Goal: Use online tool/utility: Use online tool/utility

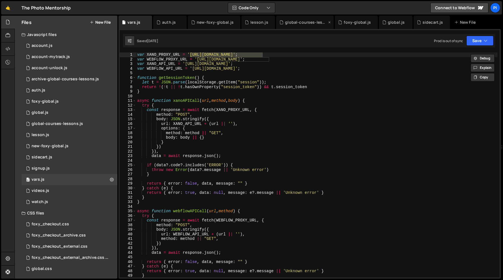
click at [296, 23] on div "global-courses-lessons.js" at bounding box center [306, 23] width 42 height 6
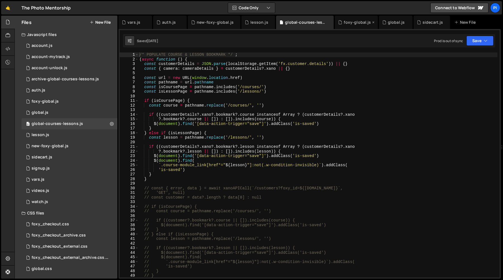
click at [347, 22] on div "foxy-global.js" at bounding box center [356, 23] width 27 height 6
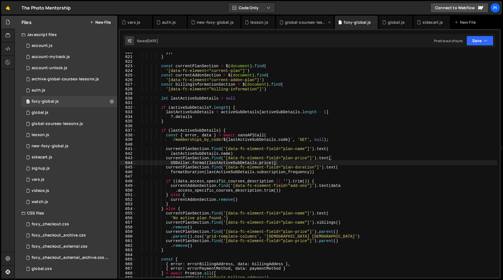
scroll to position [290, 0]
click at [422, 22] on div "sidecart.js" at bounding box center [432, 23] width 21 height 6
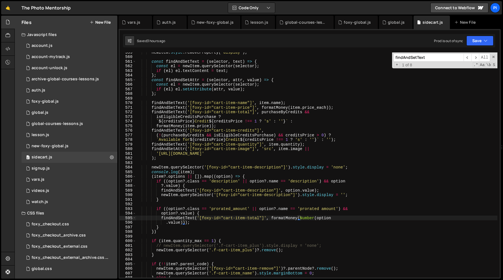
scroll to position [2576, 0]
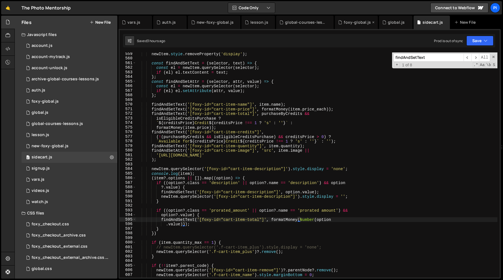
click at [343, 21] on div "foxy-global.js" at bounding box center [356, 23] width 27 height 6
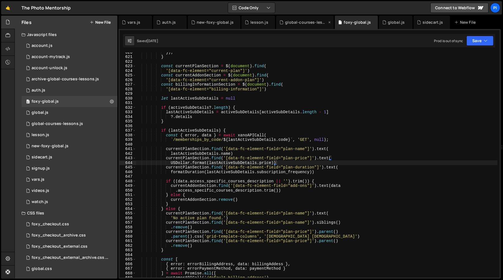
scroll to position [290, 0]
type textarea "lastActiveSubDetails = activeSubDetails[activeSubDetails.length - 1]"
click at [298, 113] on div "}) ; } const currentPlanSection = $ ( document ) . find ( '[data-fc-element="cu…" at bounding box center [316, 167] width 361 height 235
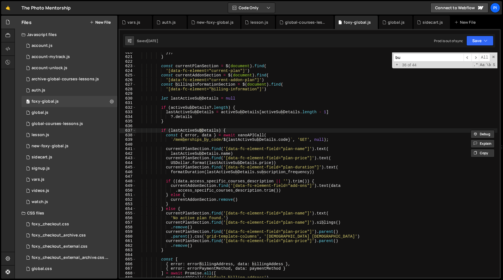
scroll to position [3274, 0]
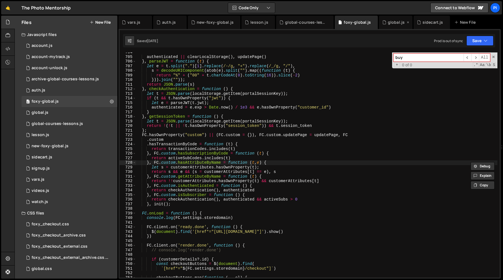
type input "buy"
click at [388, 16] on div "global.js" at bounding box center [396, 22] width 34 height 13
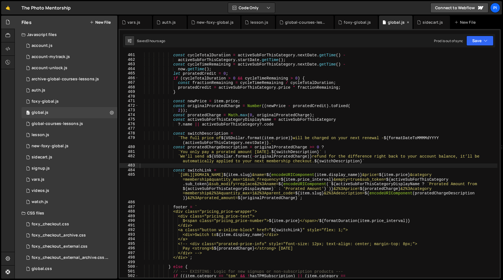
scroll to position [0, 0]
type textarea "}"
click at [323, 94] on div "const now = new Date ( ) ; const cycleTotalDuration = activeSubForThisCategory …" at bounding box center [317, 165] width 359 height 235
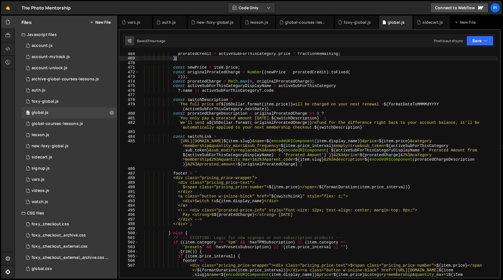
scroll to position [2164, 0]
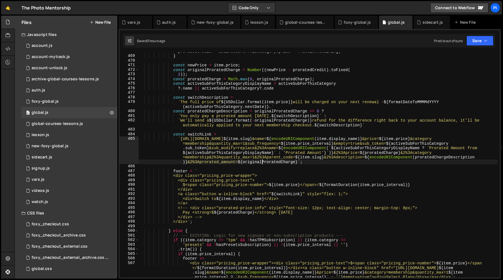
click at [262, 162] on div "proratedCredit = activeSubForThisCategory . price * fractionRemaining ; } const…" at bounding box center [317, 173] width 359 height 249
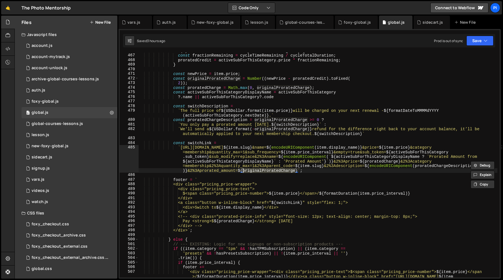
scroll to position [2154, 0]
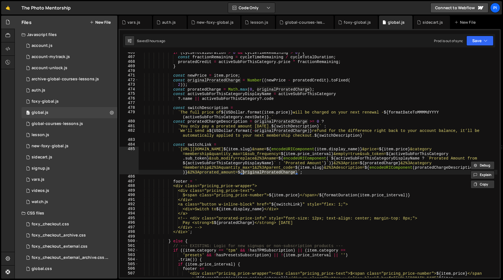
click at [197, 172] on div "if ( cycleTotalDuration > 0 && cycleTimeRemaining > 0 ) { const fractionRemaini…" at bounding box center [317, 174] width 359 height 249
type textarea "${`"
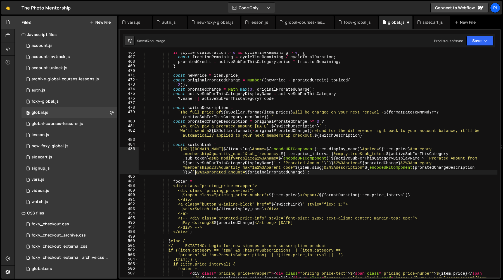
scroll to position [0, 0]
type textarea "`}"
type textarea "`"
type textarea "}"
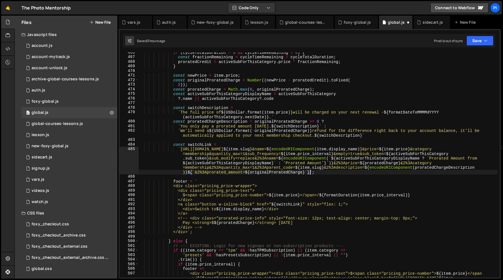
click at [195, 173] on div "if ( cycleTotalDuration > 0 && cycleTimeRemaining > 0 ) { const fractionRemaini…" at bounding box center [317, 174] width 359 height 249
click at [264, 172] on div "if ( cycleTotalDuration > 0 && cycleTimeRemaining > 0 ) { const fractionRemaini…" at bounding box center [317, 174] width 359 height 249
click at [194, 173] on div "if ( cycleTotalDuration > 0 && cycleTimeRemaining > 0 ) { const fractionRemaini…" at bounding box center [317, 174] width 359 height 249
paste textarea
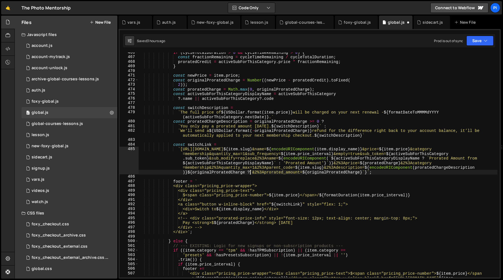
type textarea "?"
type textarea ":'"
click at [224, 173] on div "if ( cycleTotalDuration > 0 && cycleTimeRemaining > 0 ) { const fractionRemaini…" at bounding box center [317, 174] width 359 height 249
type textarea "<0"
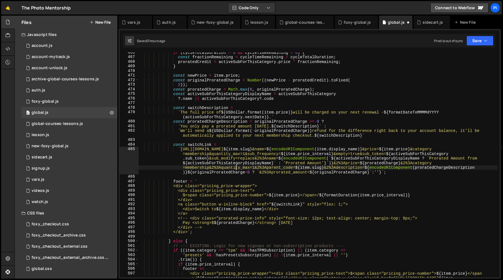
click at [235, 168] on div "if ( cycleTotalDuration > 0 && cycleTimeRemaining > 0 ) { const fractionRemaini…" at bounding box center [317, 174] width 359 height 249
click at [245, 173] on div "if ( cycleTotalDuration > 0 && cycleTimeRemaining > 0 ) { const fractionRemaini…" at bounding box center [317, 174] width 359 height 249
click at [292, 158] on div "if ( cycleTotalDuration > 0 && cycleTimeRemaining > 0 ) { const fractionRemaini…" at bounding box center [317, 174] width 359 height 249
type textarea "`https://[DOMAIN_NAME]/cart?code=${item.slug}&name=${encodeURIComponent(item.di…"
click at [264, 103] on div "if ( cycleTotalDuration > 0 && cycleTimeRemaining > 0 ) { const fractionRemaini…" at bounding box center [317, 174] width 359 height 249
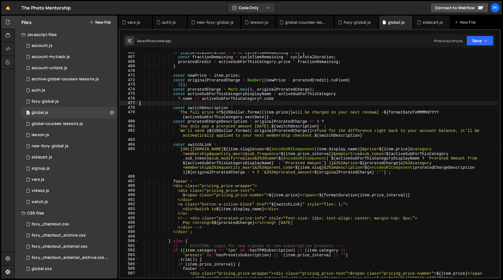
paste textarea
click at [277, 174] on div "if ( cycleTotalDuration > 0 && cycleTimeRemaining > 0 ) { const fractionRemaini…" at bounding box center [317, 174] width 359 height 249
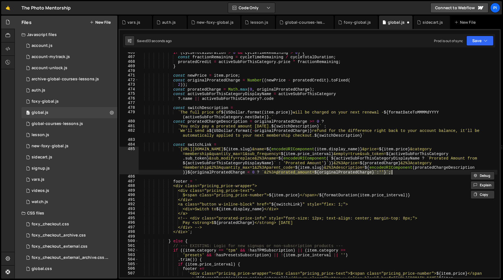
click at [277, 174] on div "if ( cycleTotalDuration > 0 && cycleTimeRemaining > 0 ) { const fractionRemaini…" at bounding box center [317, 174] width 359 height 249
click at [352, 173] on div "if ( cycleTotalDuration > 0 && cycleTimeRemaining > 0 ) { const fractionRemaini…" at bounding box center [317, 174] width 359 height 249
click at [209, 81] on div "if ( cycleTotalDuration > 0 && cycleTimeRemaining > 0 ) { const fractionRemaini…" at bounding box center [317, 174] width 359 height 249
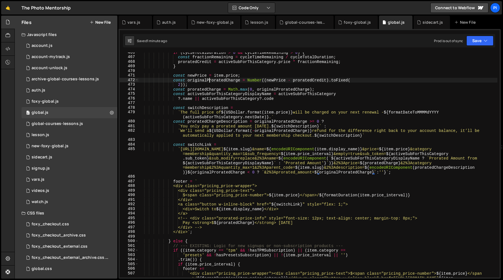
click at [209, 81] on div "if ( cycleTotalDuration > 0 && cycleTimeRemaining > 0 ) { const fractionRemaini…" at bounding box center [317, 174] width 359 height 249
click at [216, 80] on div "if ( cycleTotalDuration > 0 && cycleTimeRemaining > 0 ) { const fractionRemaini…" at bounding box center [317, 164] width 359 height 225
click at [216, 80] on div "if ( cycleTotalDuration > 0 && cycleTimeRemaining > 0 ) { const fractionRemaini…" at bounding box center [317, 174] width 359 height 249
click at [204, 87] on div "if ( cycleTotalDuration > 0 && cycleTimeRemaining > 0 ) { const fractionRemaini…" at bounding box center [317, 174] width 359 height 249
type textarea "const proratedCharge = Math.max(0, originalProratedCharge);"
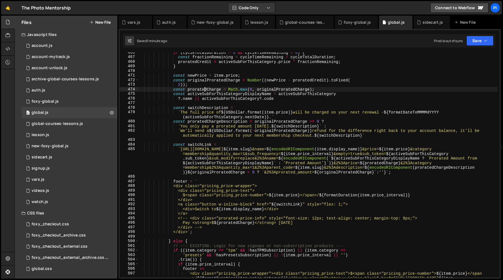
click at [204, 87] on div "if ( cycleTotalDuration > 0 && cycleTimeRemaining > 0 ) { const fractionRemaini…" at bounding box center [317, 174] width 359 height 249
click at [388, 163] on div "if ( cycleTotalDuration > 0 && cycleTimeRemaining > 0 ) { const fractionRemaini…" at bounding box center [317, 174] width 359 height 249
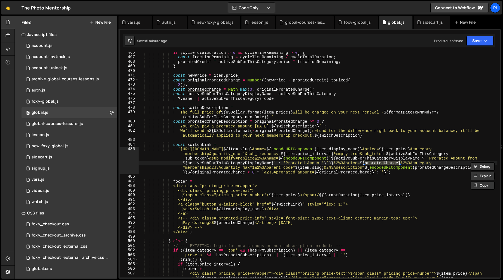
click at [230, 172] on div "if ( cycleTotalDuration > 0 && cycleTimeRemaining > 0 ) { const fractionRemaini…" at bounding box center [317, 174] width 359 height 249
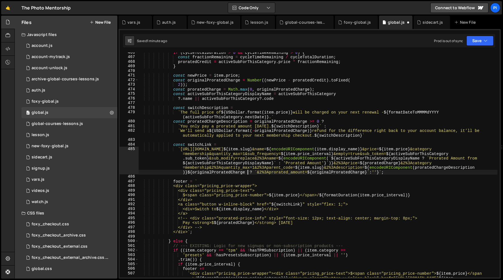
type textarea "?"
type textarea ">= 0"
type textarea "("
type textarea "!"
